Goal: Check status

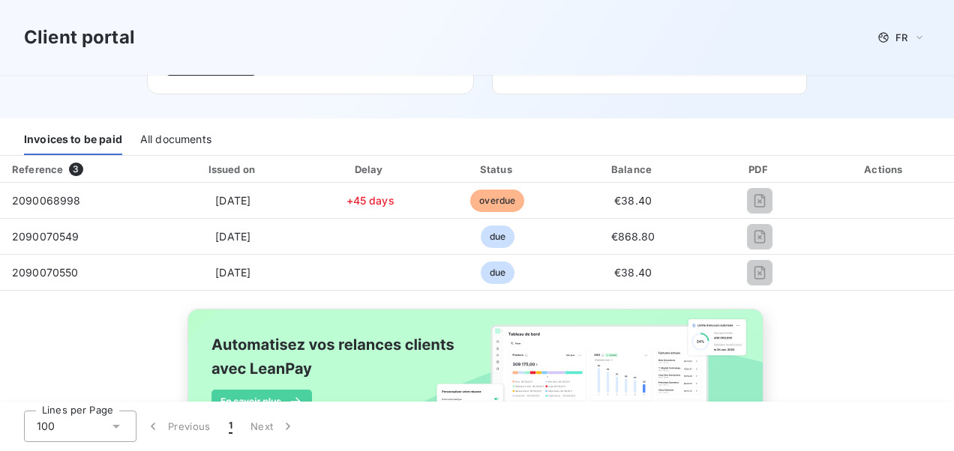
scroll to position [152, 0]
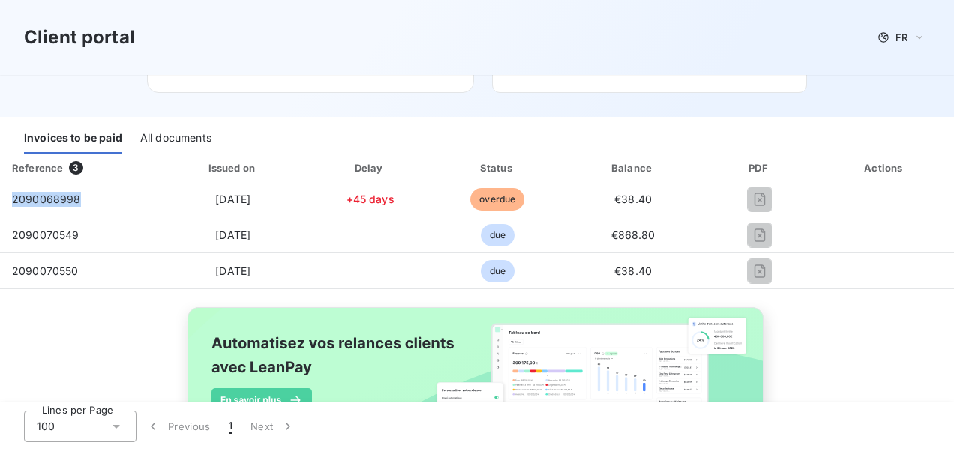
drag, startPoint x: 79, startPoint y: 199, endPoint x: -3, endPoint y: 194, distance: 81.8
click at [0, 194] on html "Client portal FR Welcome to your client portal Leuze Electronic Contact us 1261…" at bounding box center [477, 225] width 954 height 451
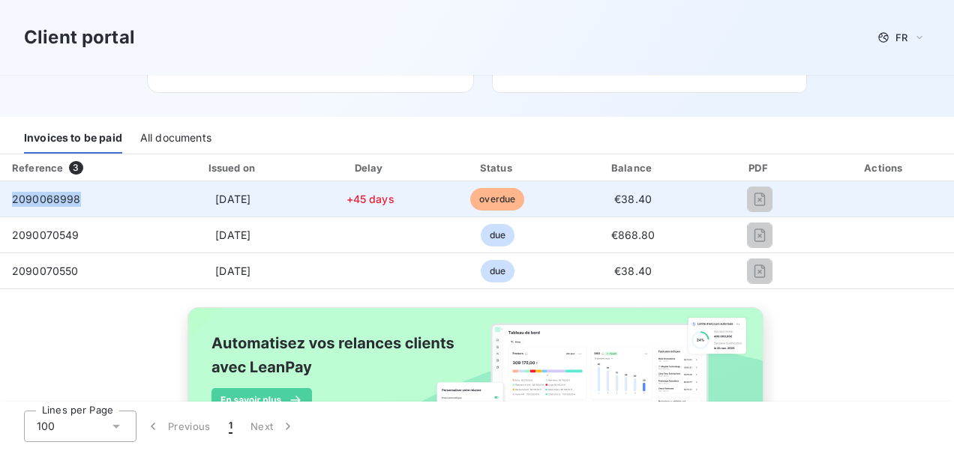
copy table "Reference 3 Issued on Delay Status Balance PDF Actions 2090068998"
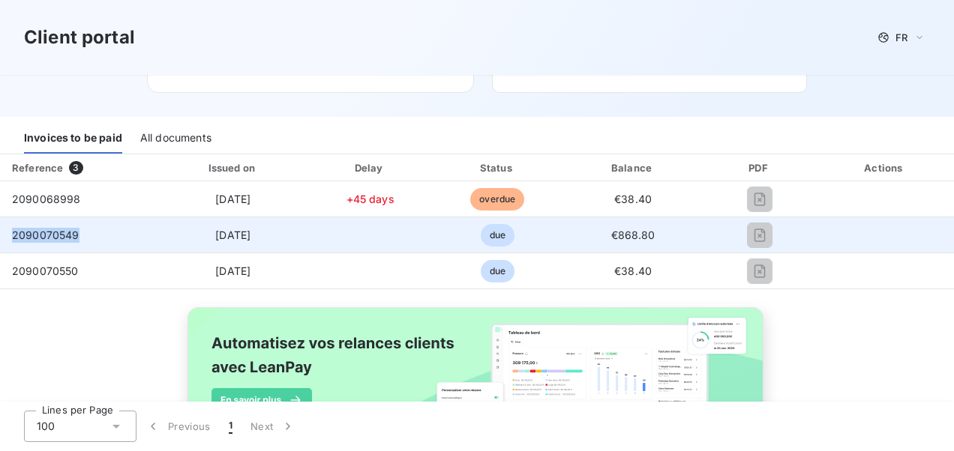
drag, startPoint x: 78, startPoint y: 232, endPoint x: 12, endPoint y: 228, distance: 66.1
click at [12, 228] on td "2090070549" at bounding box center [79, 235] width 158 height 36
copy span "2090070549"
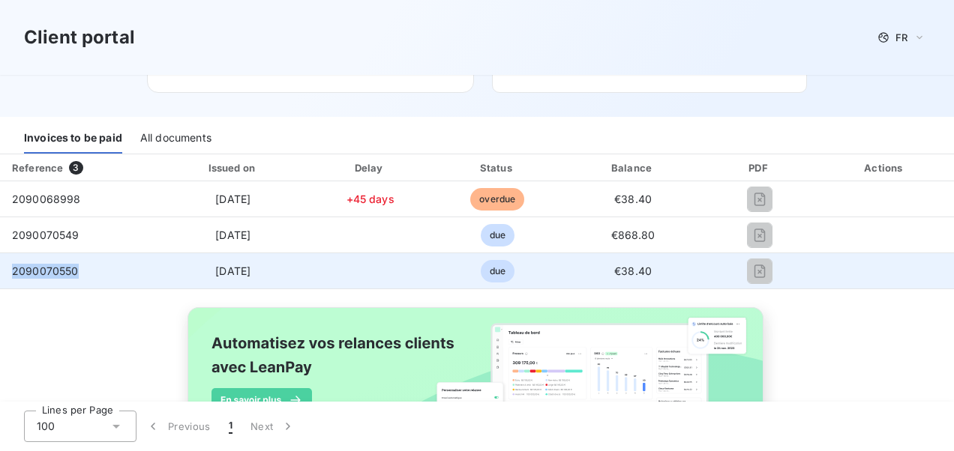
drag, startPoint x: 76, startPoint y: 270, endPoint x: 10, endPoint y: 271, distance: 66.0
click at [10, 271] on td "2090070550" at bounding box center [79, 271] width 158 height 36
copy span "2090070550"
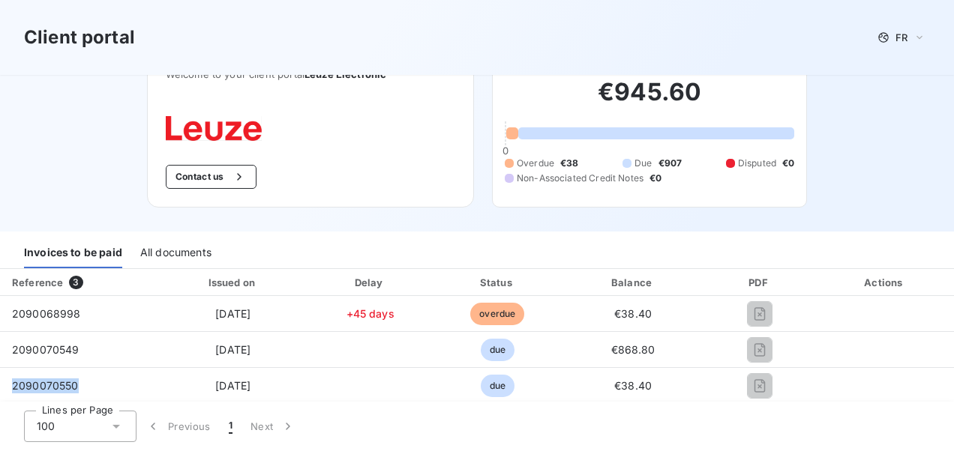
scroll to position [0, 0]
